Goal: Obtain resource: Download file/media

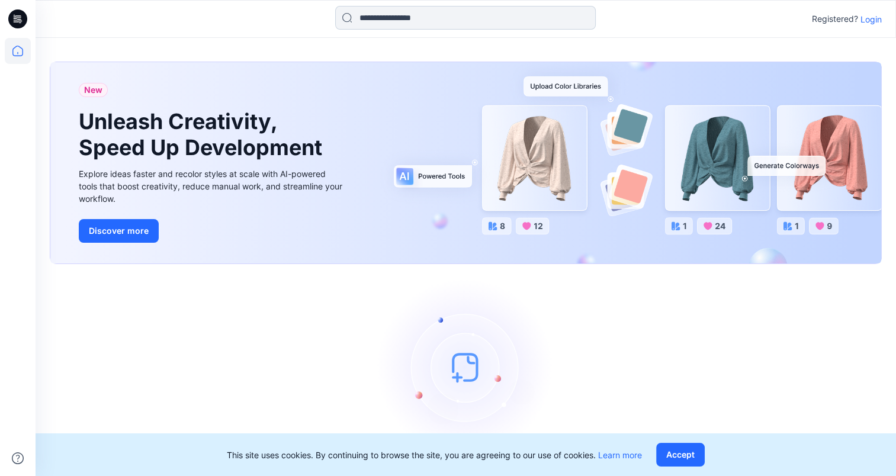
click at [414, 20] on input at bounding box center [465, 18] width 261 height 24
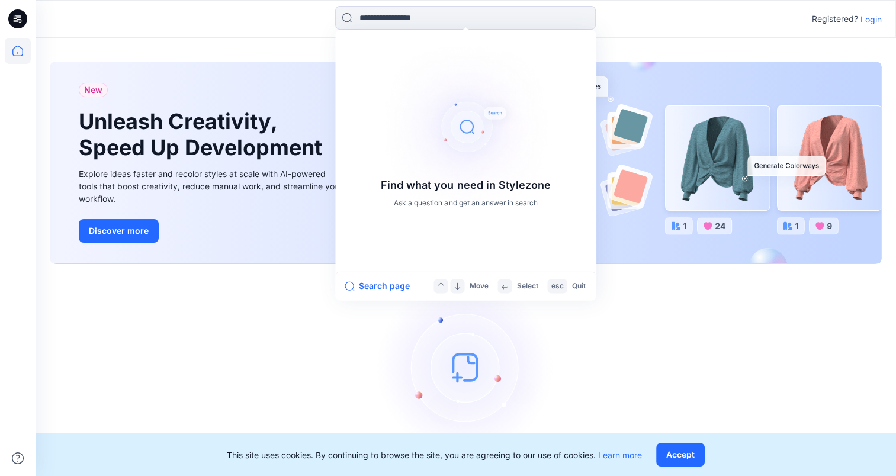
click at [881, 21] on p "Login" at bounding box center [870, 19] width 21 height 12
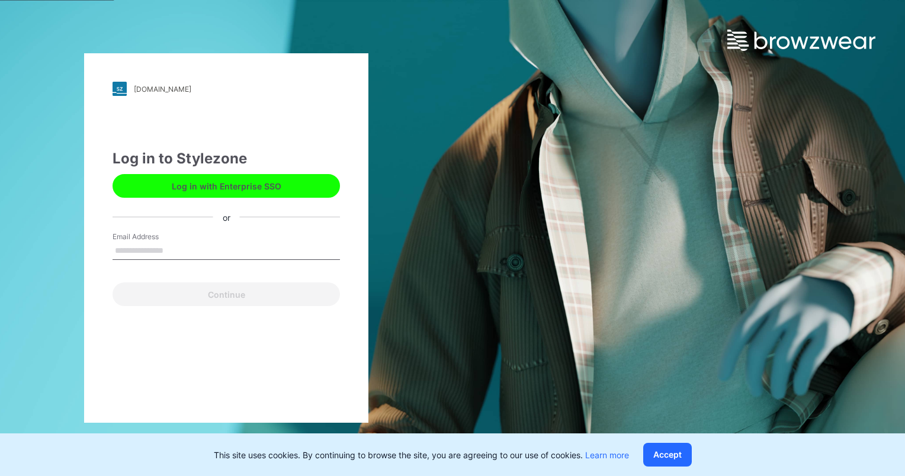
click at [191, 254] on input "Email Address" at bounding box center [225, 251] width 227 height 18
type input "**********"
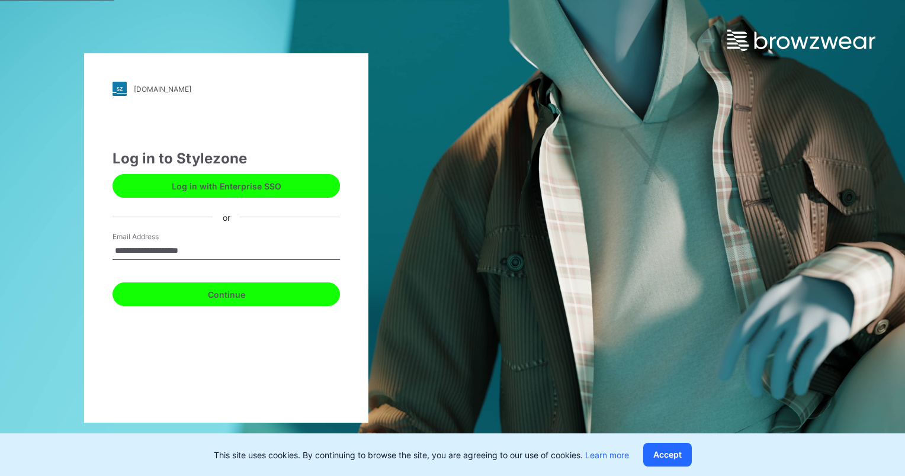
click at [218, 297] on button "Continue" at bounding box center [225, 294] width 227 height 24
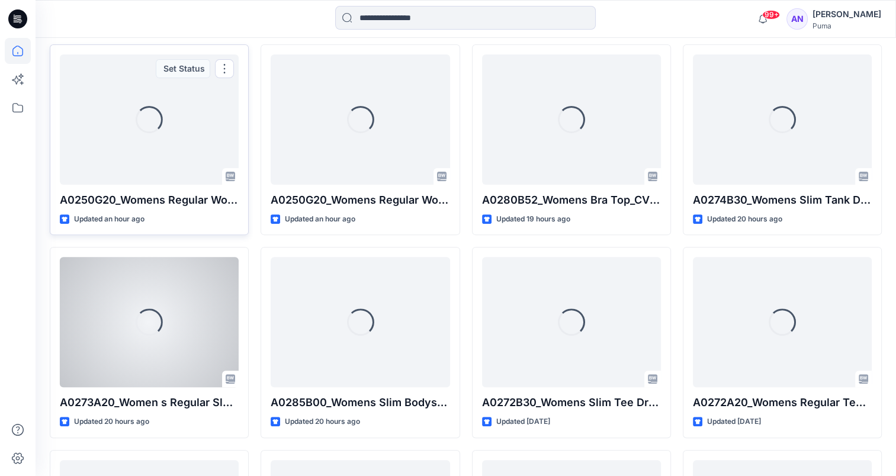
scroll to position [355, 0]
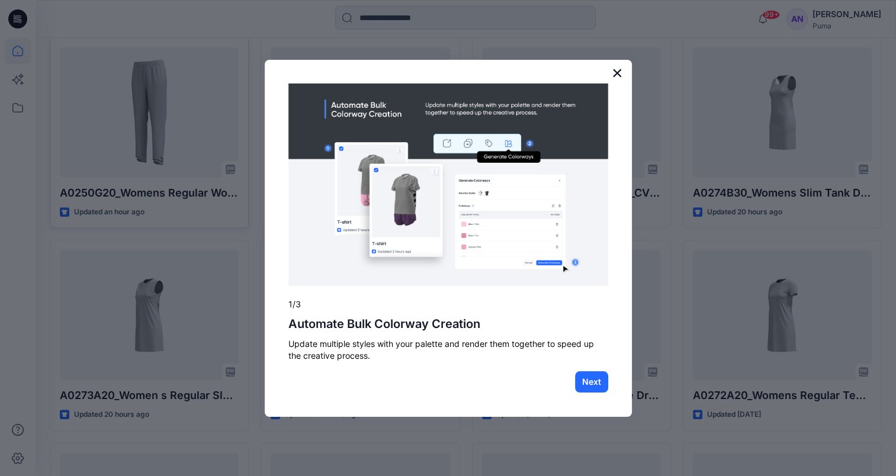
click at [620, 70] on button "×" at bounding box center [617, 72] width 11 height 19
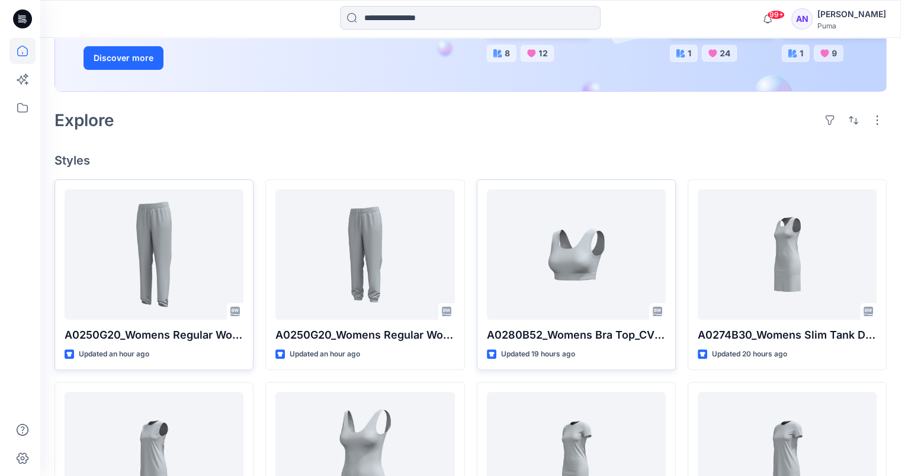
scroll to position [0, 0]
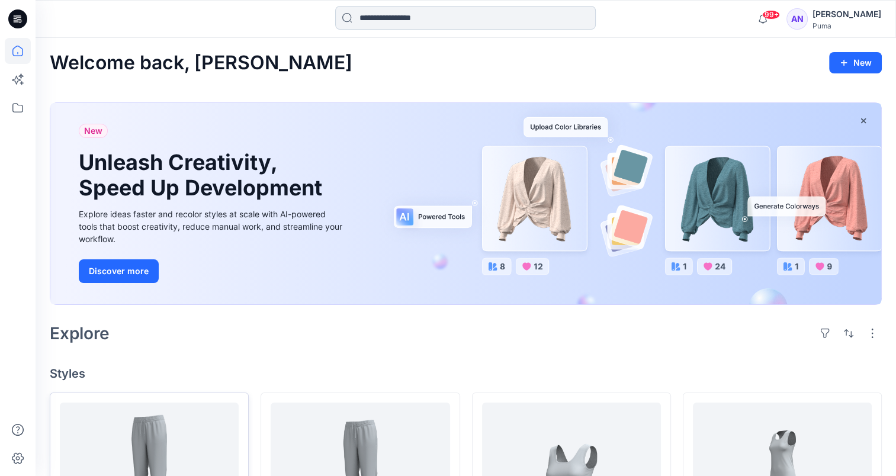
click at [458, 14] on input at bounding box center [465, 18] width 261 height 24
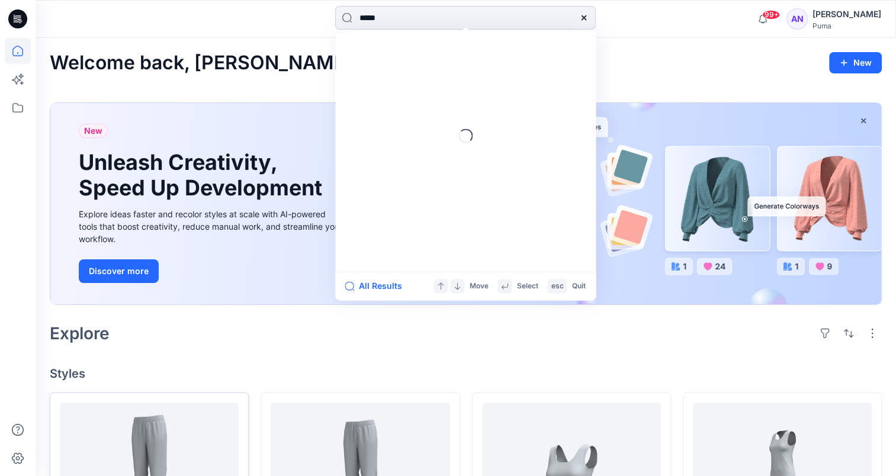
type input "******"
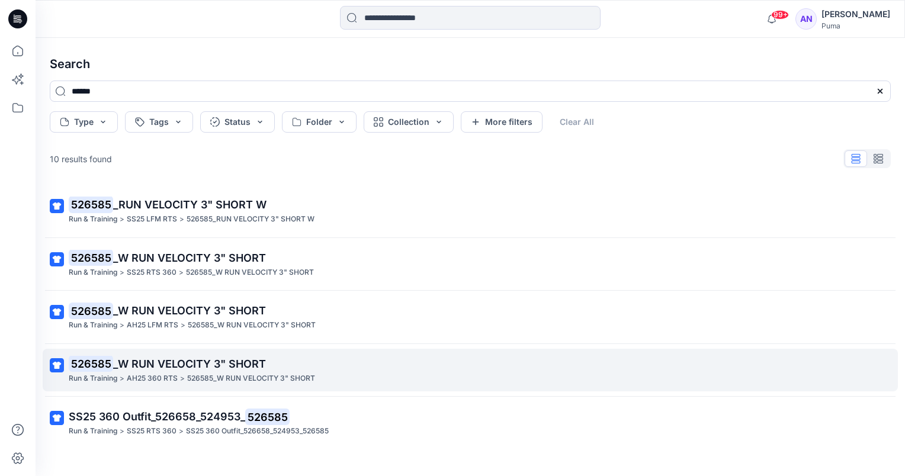
scroll to position [59, 0]
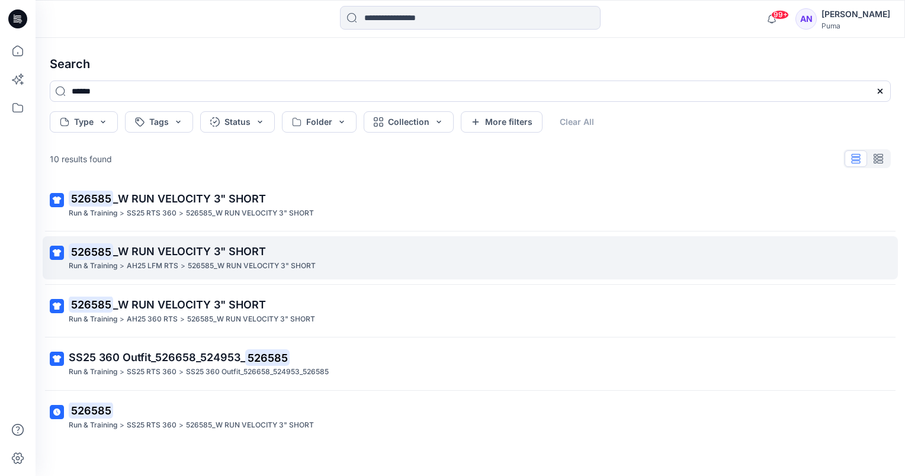
click at [223, 259] on p "526585 _W RUN VELOCITY 3" SHORT" at bounding box center [469, 251] width 800 height 17
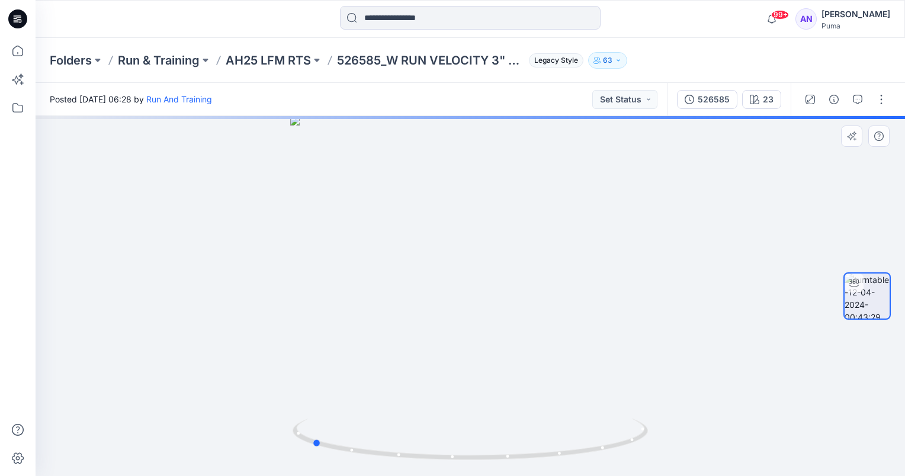
drag, startPoint x: 599, startPoint y: 310, endPoint x: 449, endPoint y: 317, distance: 150.6
click at [449, 317] on div at bounding box center [470, 296] width 869 height 360
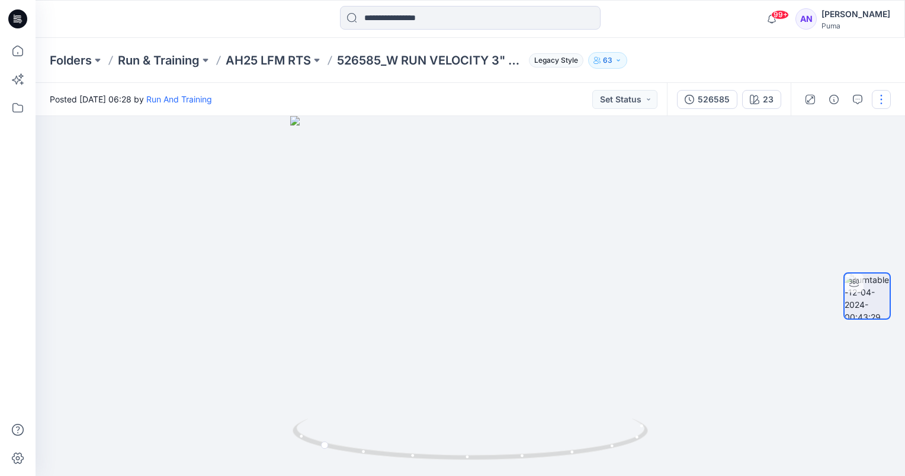
click at [879, 107] on button "button" at bounding box center [881, 99] width 19 height 19
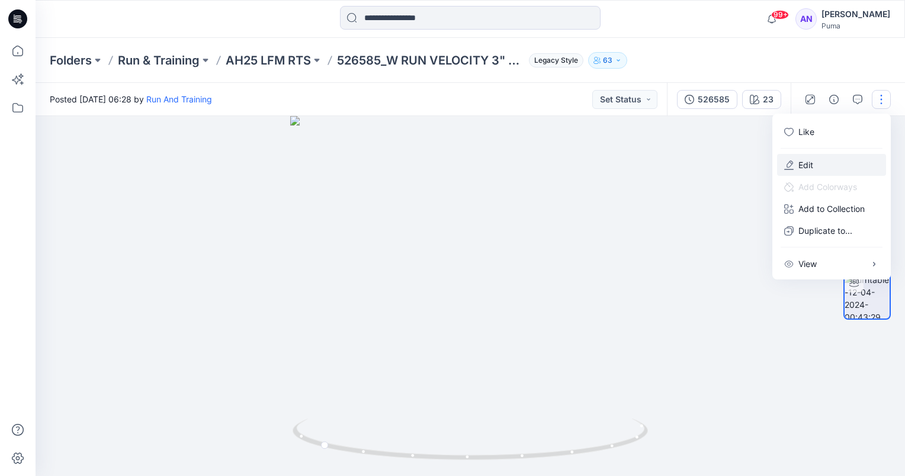
click at [844, 168] on button "Edit" at bounding box center [831, 165] width 109 height 22
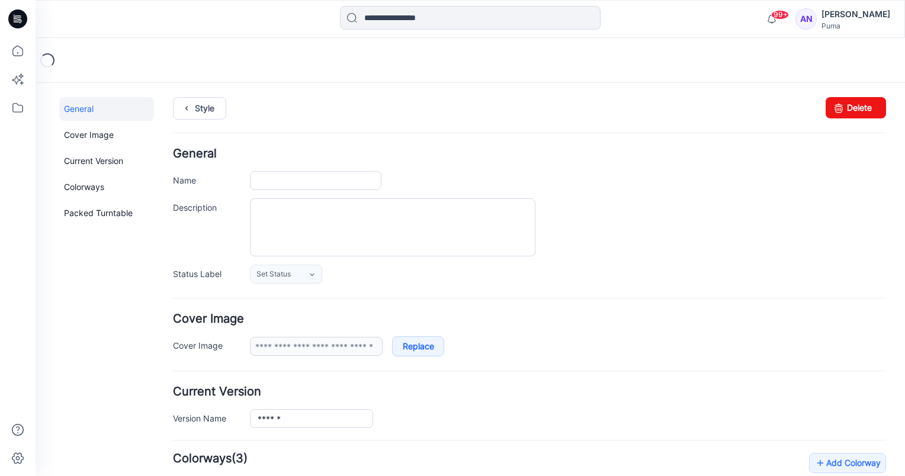
type input "**********"
type input "**"
type input "**********"
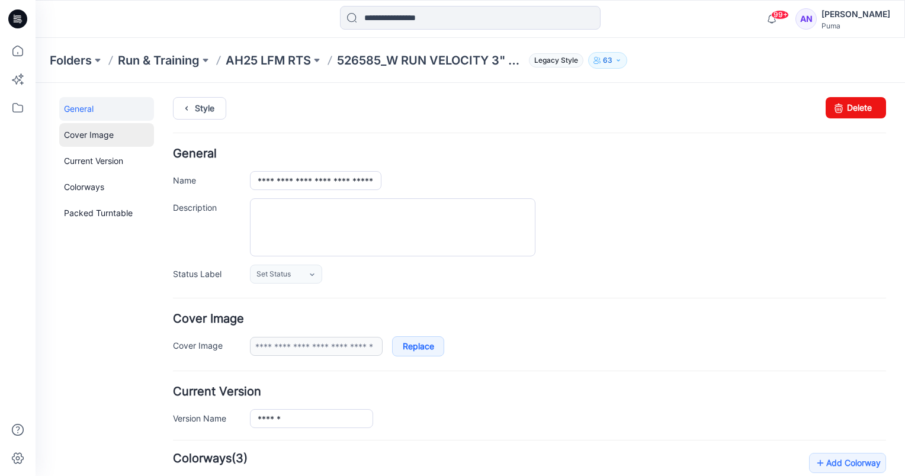
click at [111, 134] on link "Cover Image" at bounding box center [106, 135] width 95 height 24
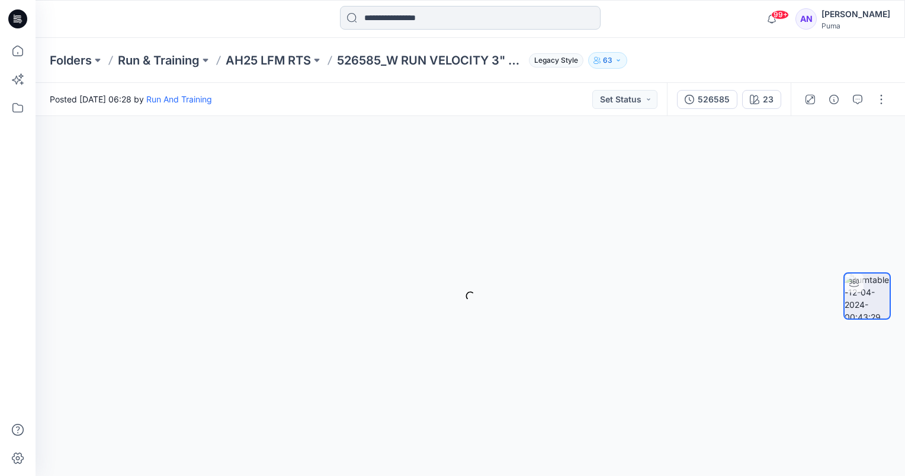
click at [456, 22] on input at bounding box center [470, 18] width 261 height 24
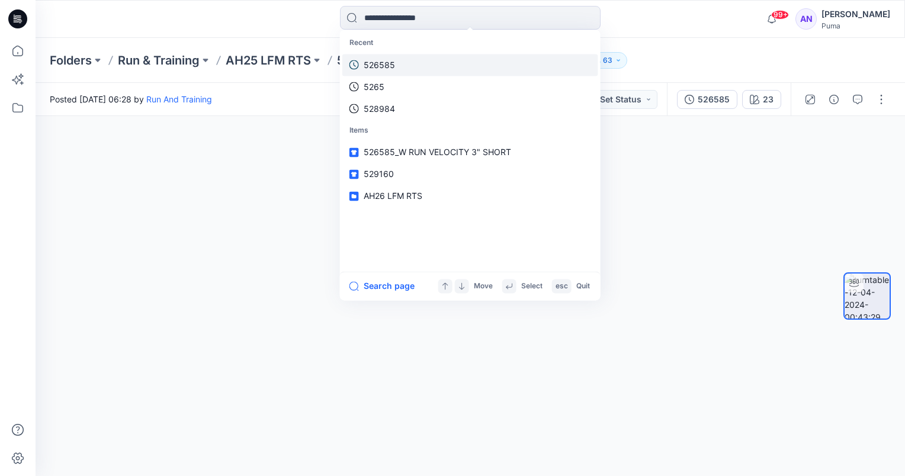
click at [401, 66] on link "526585" at bounding box center [470, 65] width 256 height 22
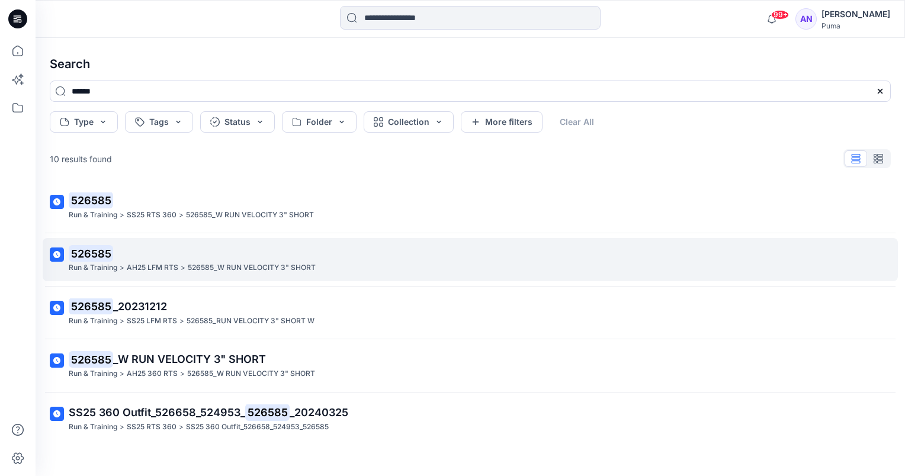
scroll to position [275, 0]
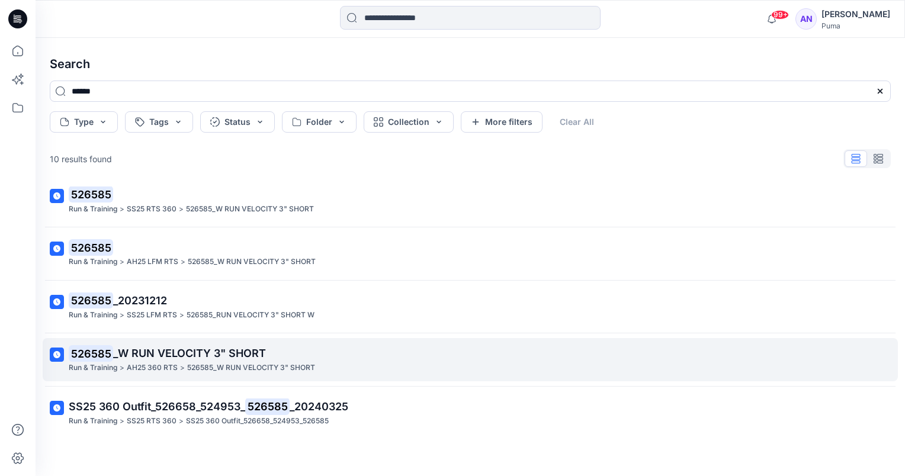
click at [346, 363] on div "Run & Training > AH25 360 RTS > 526585_W RUN VELOCITY 3" SHORT" at bounding box center [469, 368] width 800 height 12
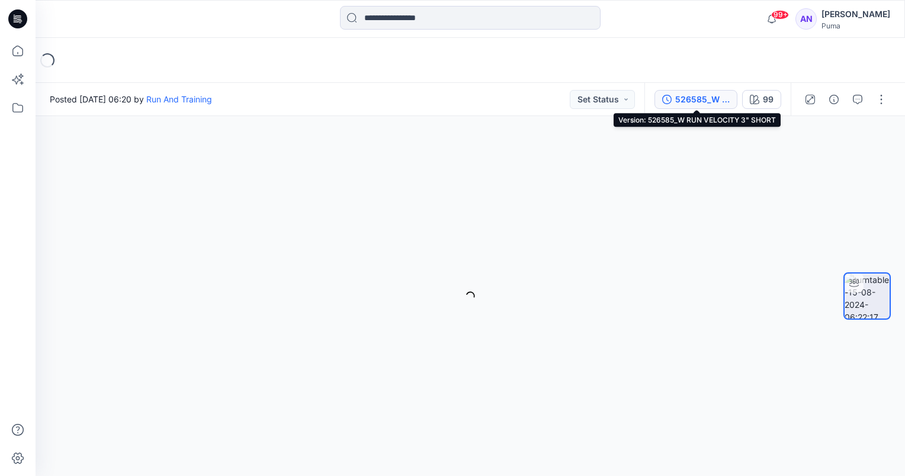
click at [709, 104] on div "526585_W RUN VELOCITY 3" SHORT" at bounding box center [702, 99] width 54 height 13
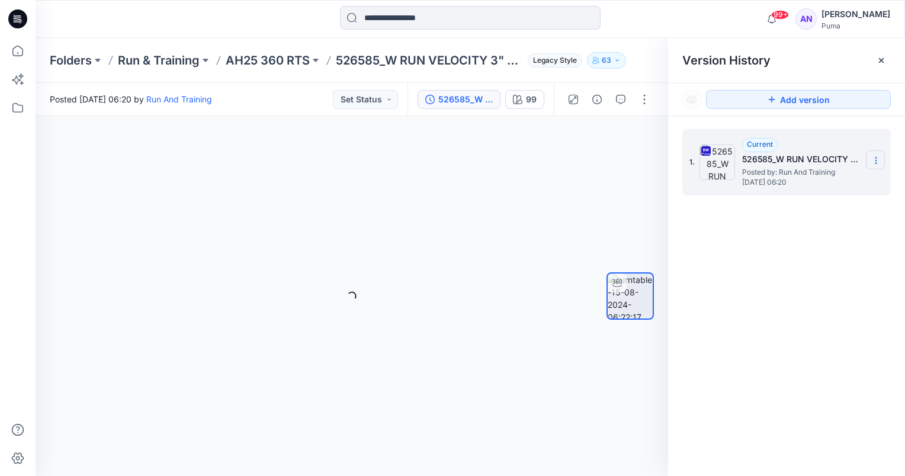
click at [883, 159] on section at bounding box center [875, 159] width 19 height 19
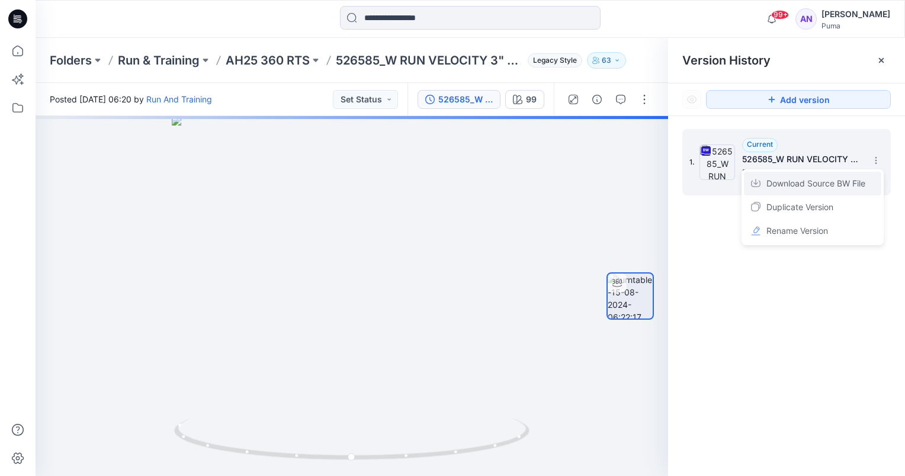
click at [859, 192] on div "Download Source BW File" at bounding box center [812, 184] width 137 height 24
